Goal: Task Accomplishment & Management: Use online tool/utility

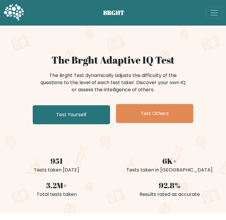
click at [92, 109] on link "Test Yourself" at bounding box center [71, 114] width 77 height 19
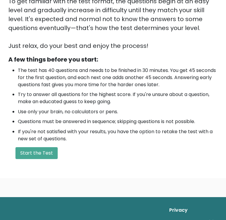
scroll to position [170, 0]
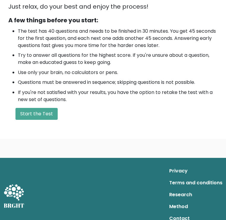
click at [49, 109] on button "Start the Test" at bounding box center [36, 114] width 42 height 12
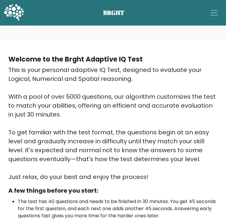
scroll to position [179, 0]
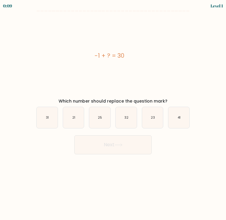
click at [51, 116] on icon "31" at bounding box center [47, 117] width 21 height 21
click at [113, 113] on input "a. 31" at bounding box center [113, 111] width 0 height 3
radio input "true"
click at [141, 143] on button "Next" at bounding box center [112, 144] width 77 height 19
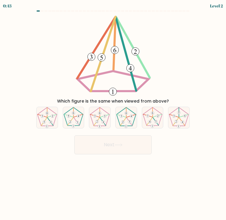
click at [43, 124] on icon at bounding box center [47, 117] width 21 height 21
click at [113, 113] on input "a." at bounding box center [113, 111] width 0 height 3
radio input "true"
click at [86, 154] on button "Next" at bounding box center [112, 144] width 77 height 19
